Goal: Information Seeking & Learning: Learn about a topic

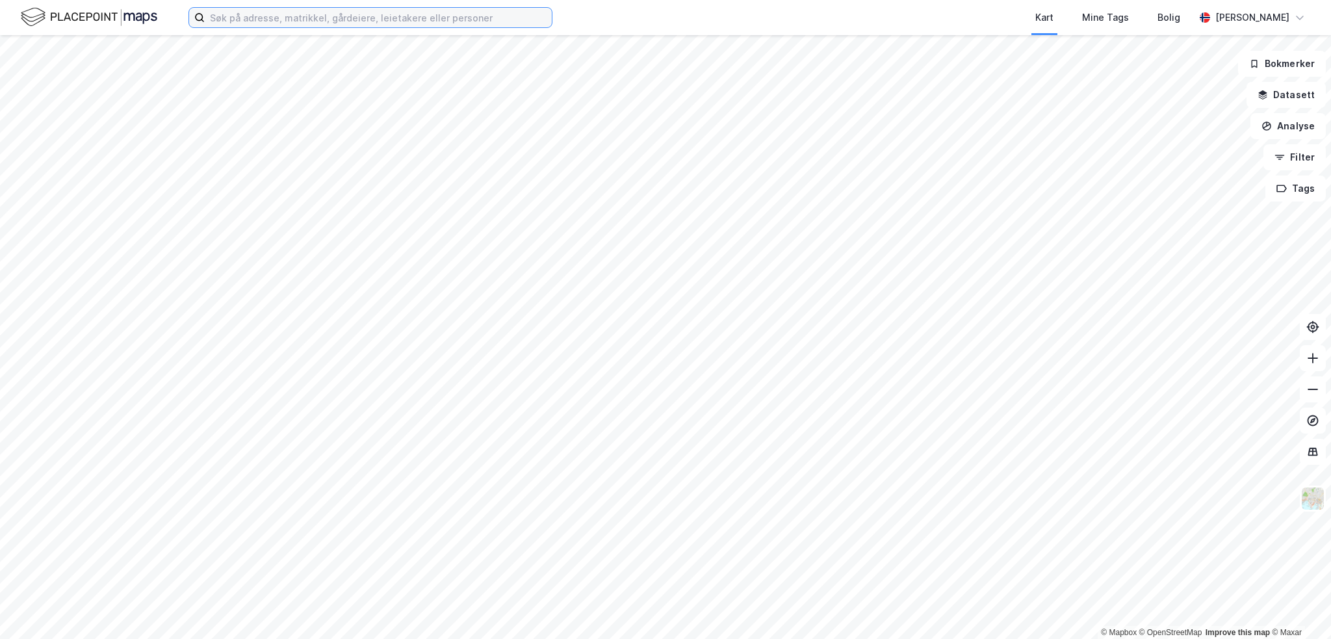
click at [255, 17] on input at bounding box center [378, 18] width 347 height 20
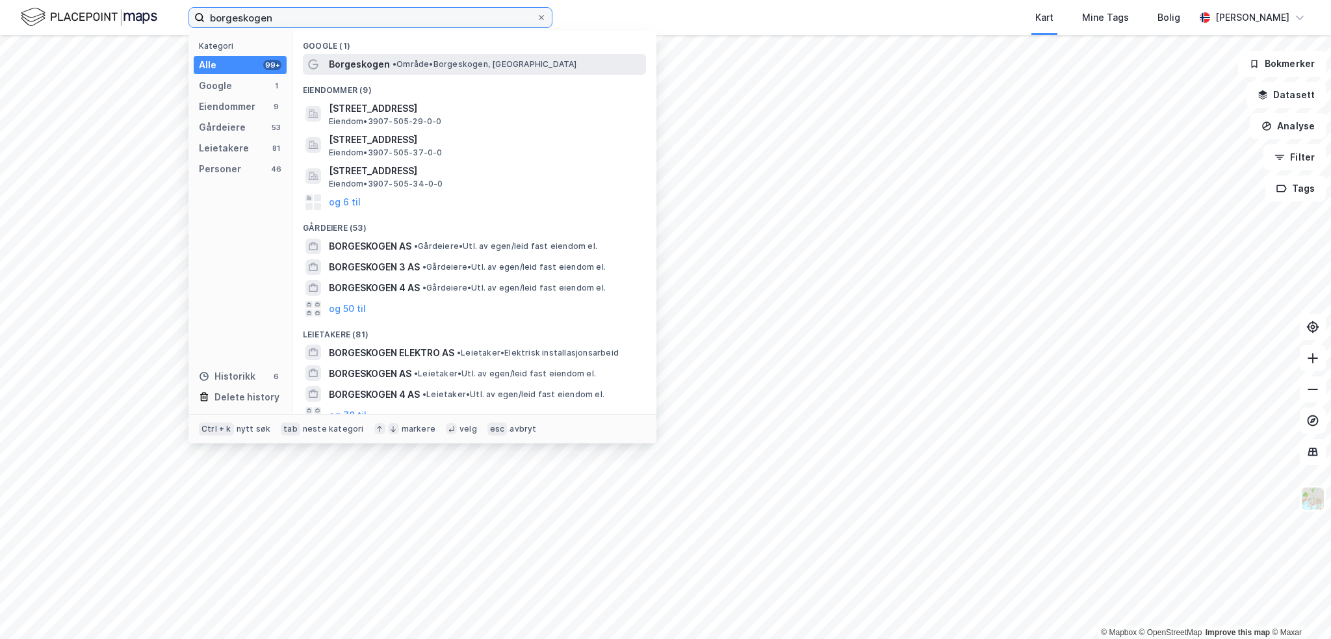
type input "borgeskogen"
click at [374, 65] on span "Borgeskogen" at bounding box center [359, 65] width 61 height 16
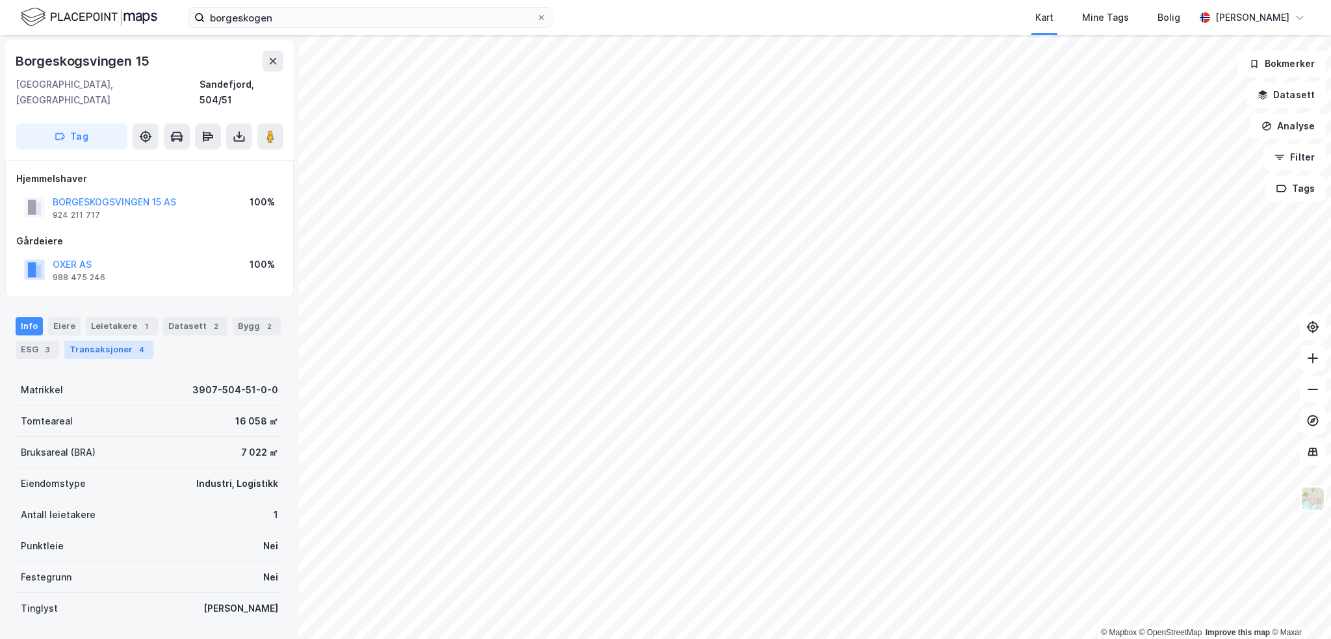
click at [104, 341] on div "Transaksjoner 4" at bounding box center [108, 350] width 89 height 18
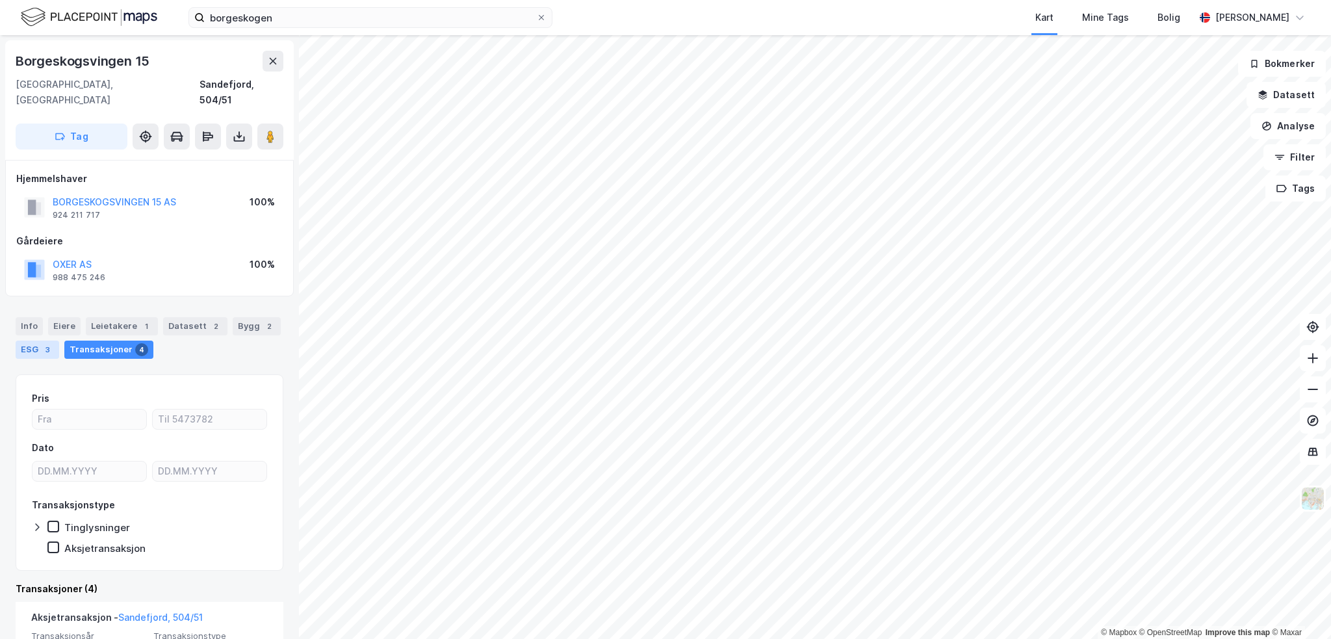
click at [42, 343] on div "3" at bounding box center [47, 349] width 13 height 13
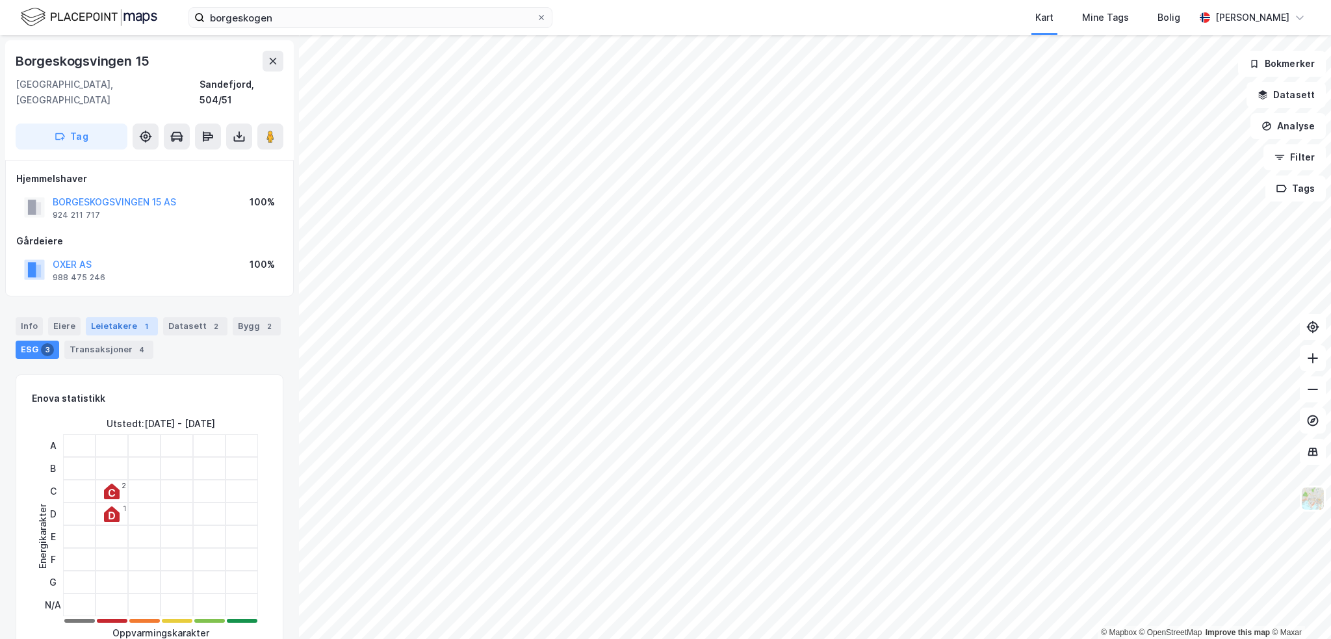
click at [114, 317] on div "Leietakere 1" at bounding box center [122, 326] width 72 height 18
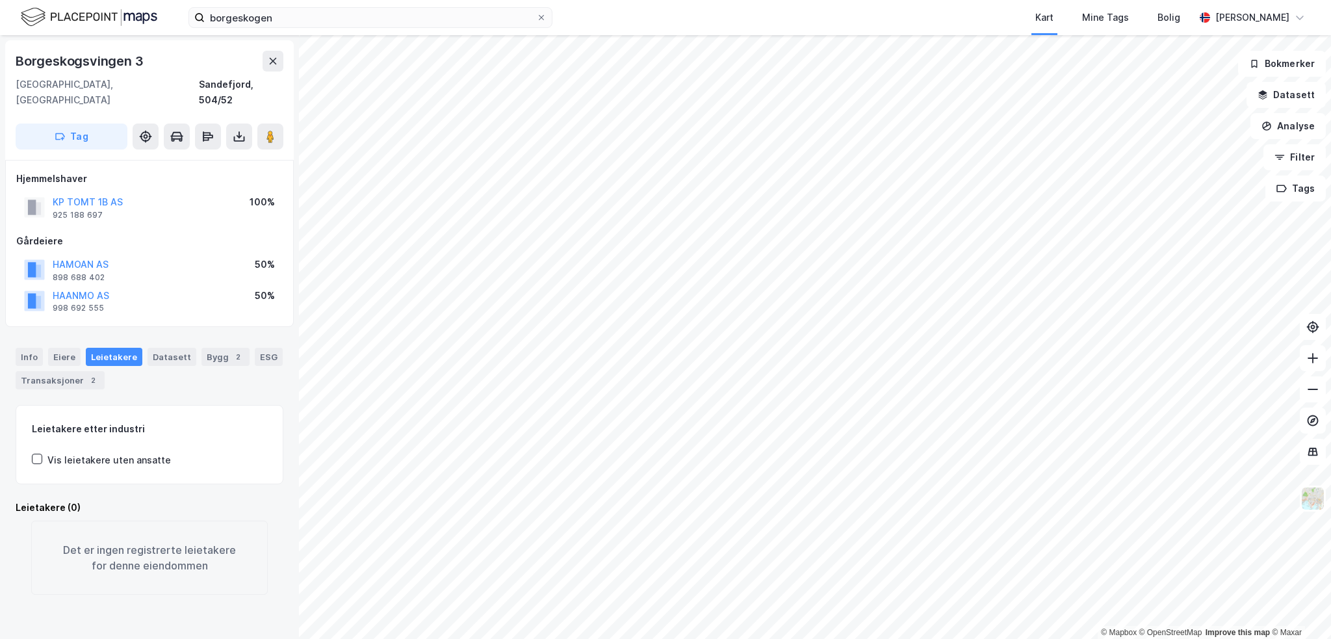
click at [88, 192] on div "KP TOMT 1B AS 925 188 697 100%" at bounding box center [149, 207] width 267 height 31
click at [0, 0] on button "KP TOMT 1B AS" at bounding box center [0, 0] width 0 height 0
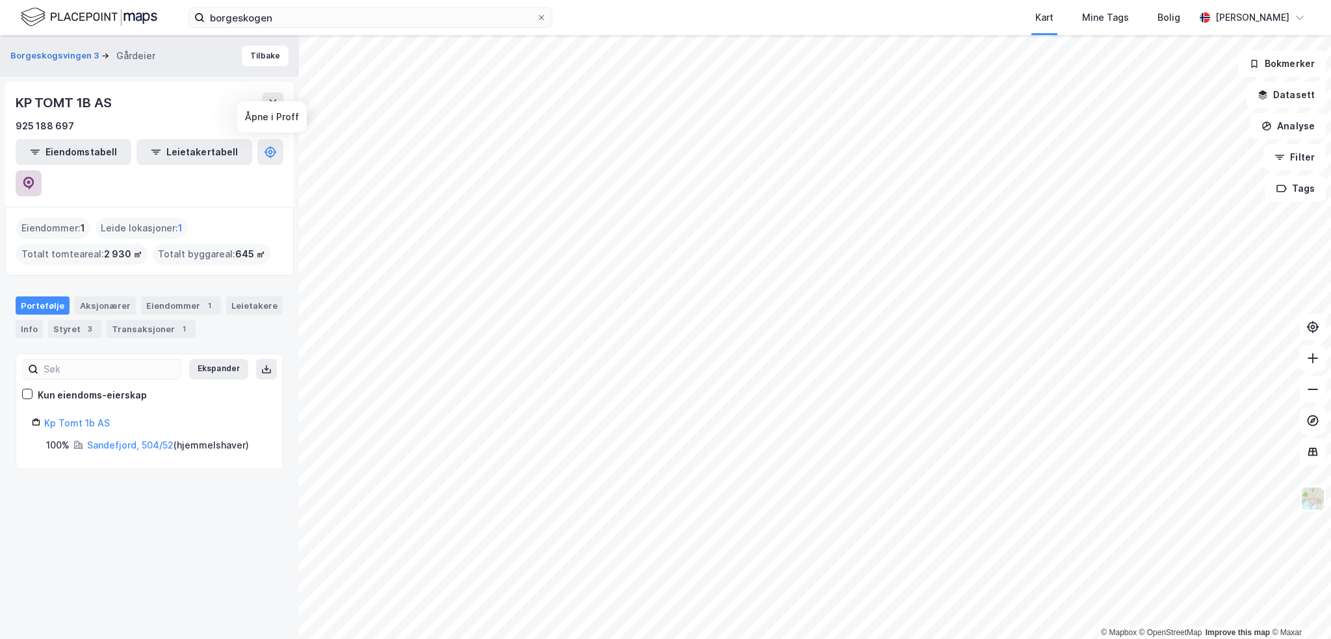
click at [35, 177] on icon at bounding box center [28, 183] width 13 height 13
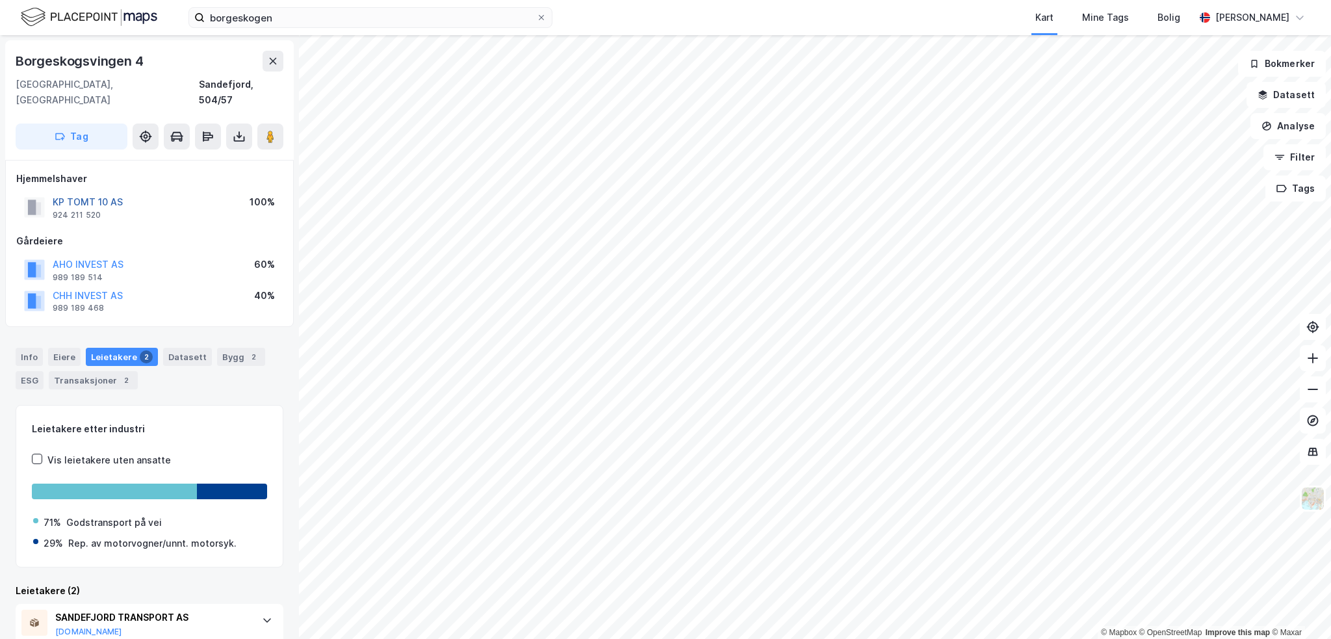
click at [0, 0] on button "KP TOMT 10 AS" at bounding box center [0, 0] width 0 height 0
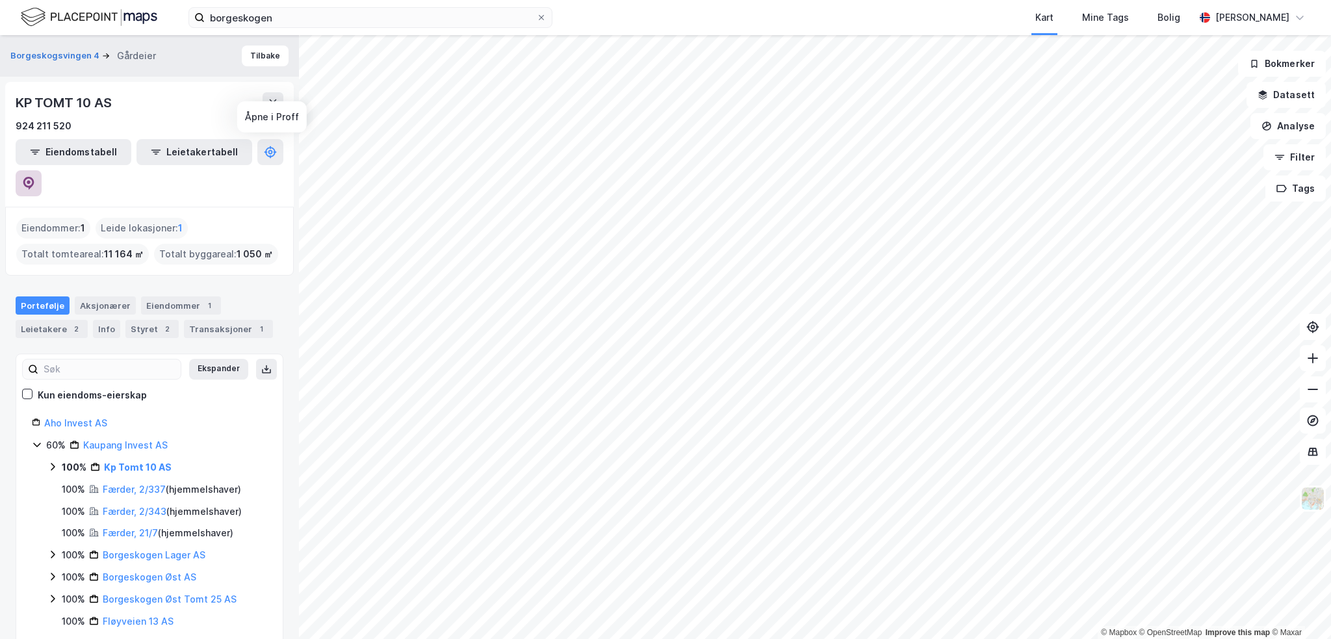
click at [42, 170] on button at bounding box center [29, 183] width 26 height 26
